Goal: Find specific page/section: Find specific page/section

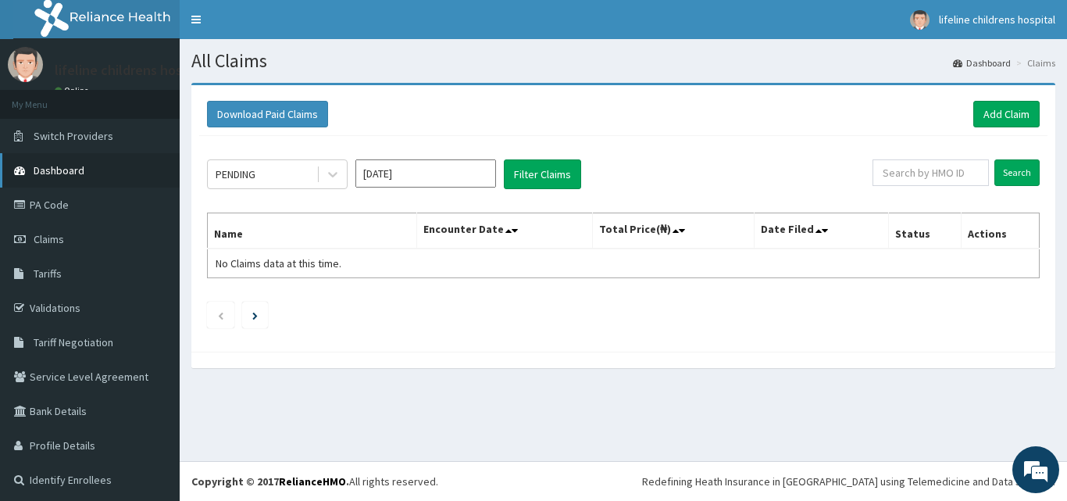
click at [63, 170] on span "Dashboard" at bounding box center [59, 170] width 51 height 14
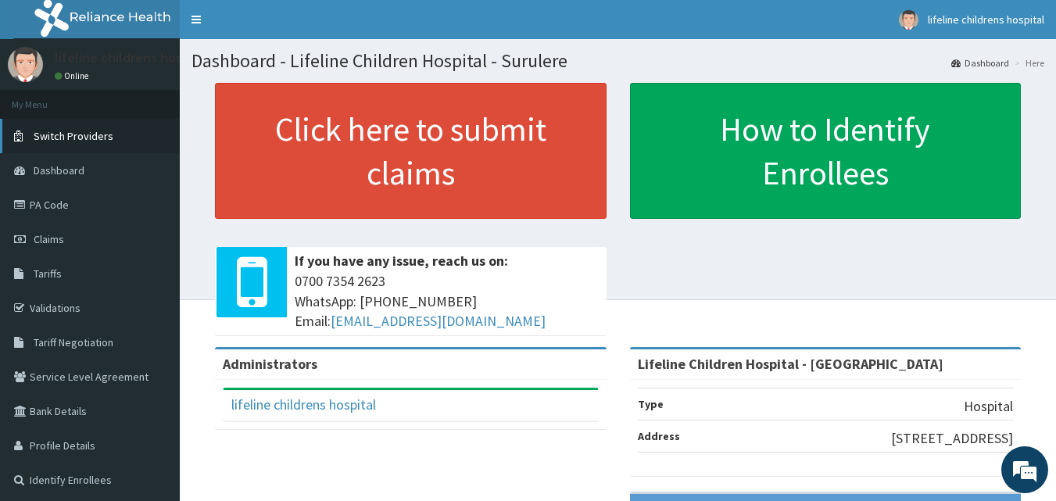
click at [95, 138] on span "Switch Providers" at bounding box center [74, 136] width 80 height 14
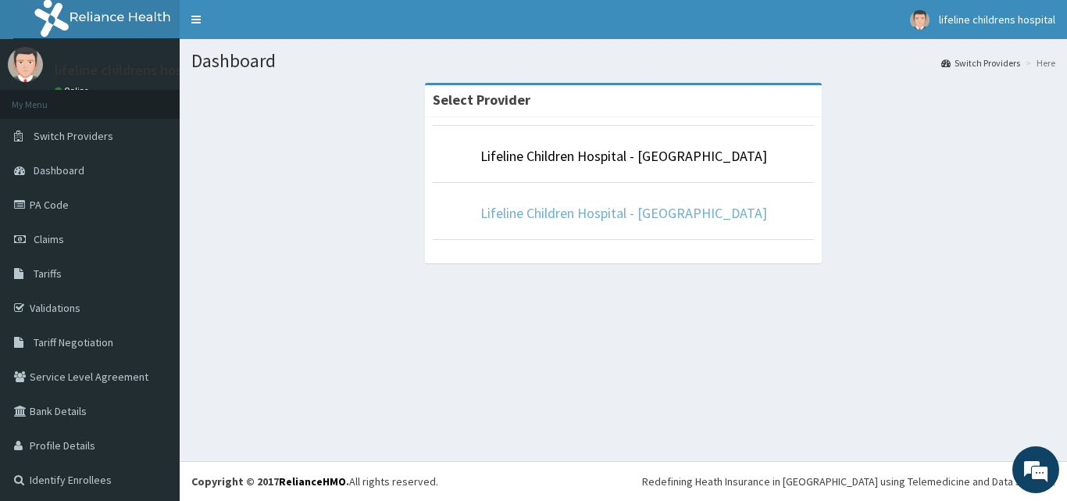
click at [601, 215] on link "Lifeline Children Hospital - Lekki" at bounding box center [624, 213] width 287 height 18
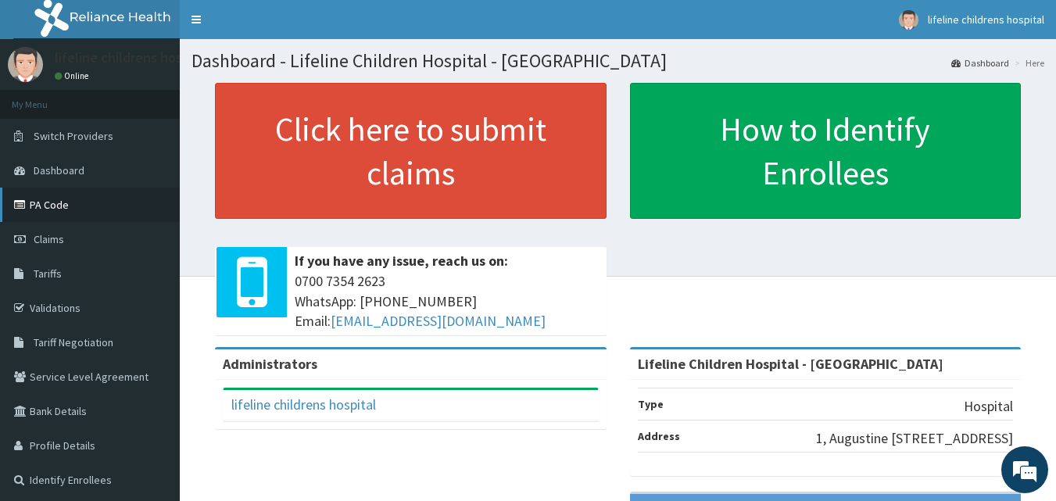
click at [56, 211] on link "PA Code" at bounding box center [90, 205] width 180 height 34
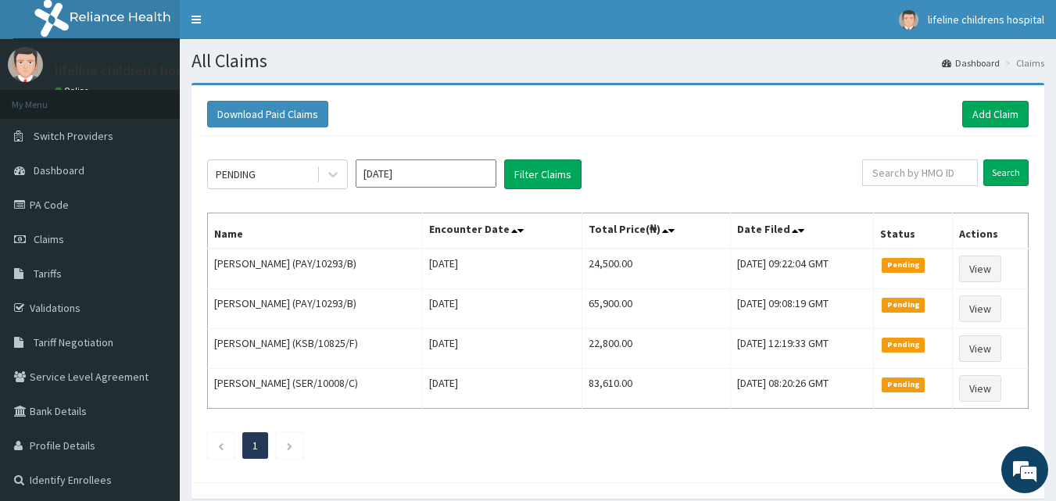
click at [484, 102] on div "Download Paid Claims Add Claim" at bounding box center [617, 114] width 821 height 27
